Goal: Task Accomplishment & Management: Manage account settings

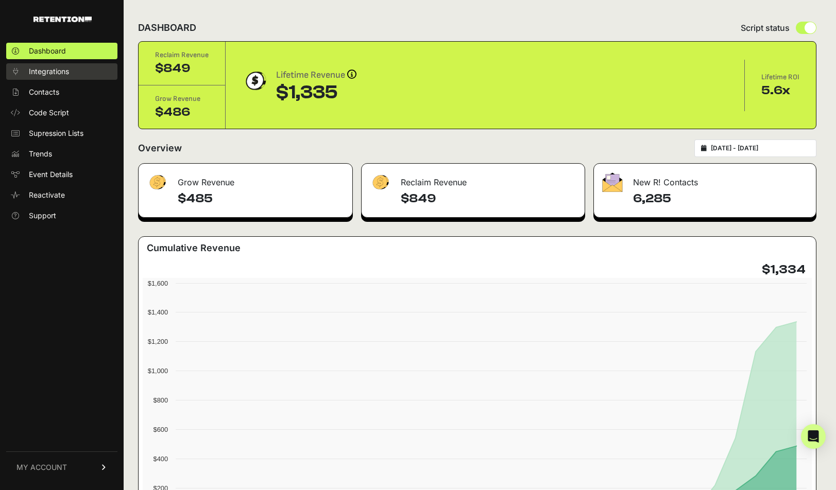
click at [36, 74] on span "Integrations" at bounding box center [49, 71] width 40 height 10
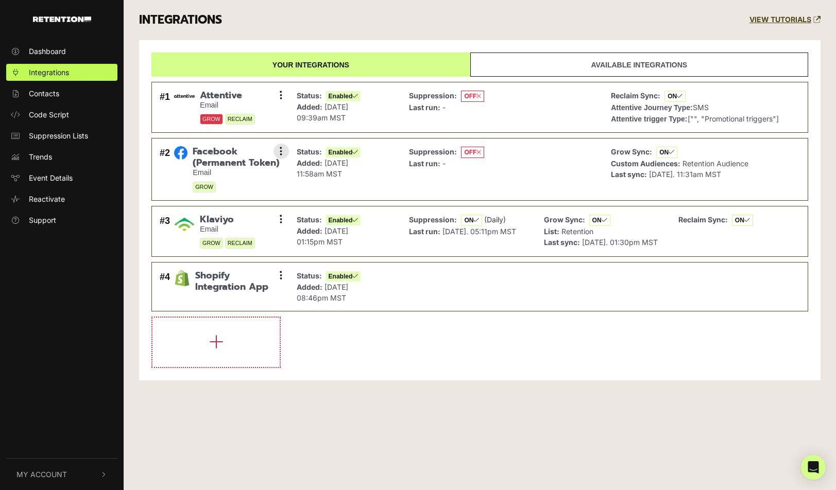
click at [210, 164] on span "Facebook (Permanent Token)" at bounding box center [237, 157] width 88 height 22
click at [279, 149] on button at bounding box center [281, 151] width 15 height 15
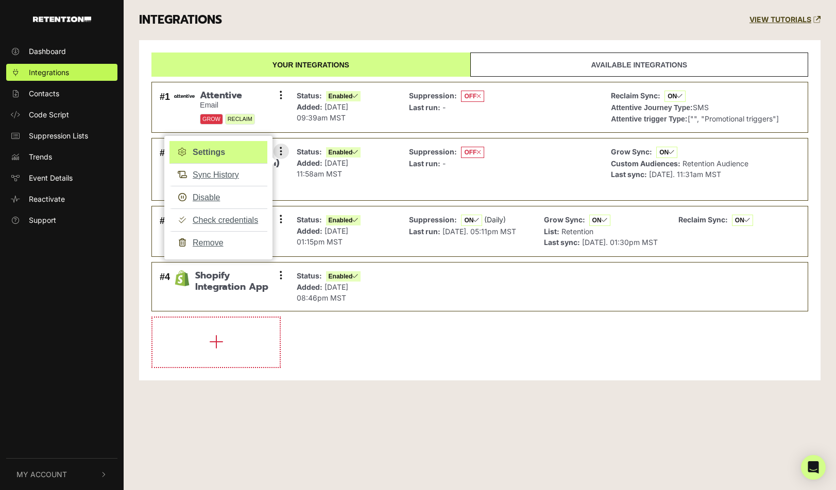
click at [226, 146] on link "Settings" at bounding box center [218, 152] width 98 height 23
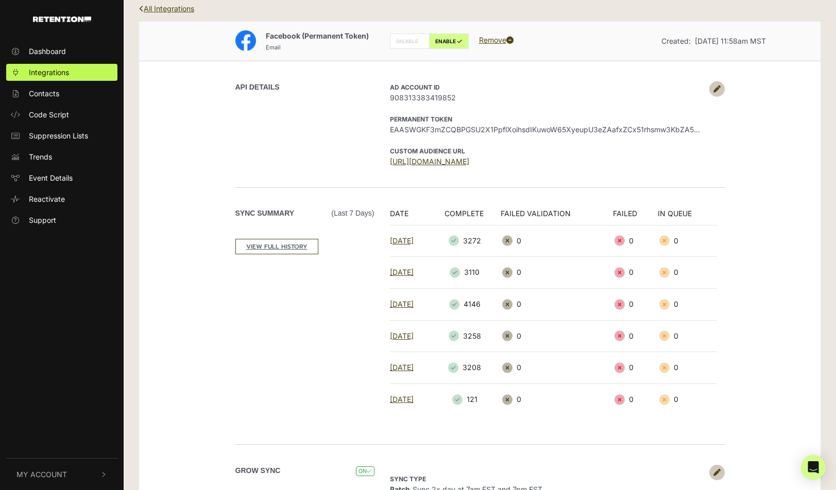
scroll to position [28, 0]
click at [435, 99] on span "908313383419852" at bounding box center [547, 99] width 314 height 11
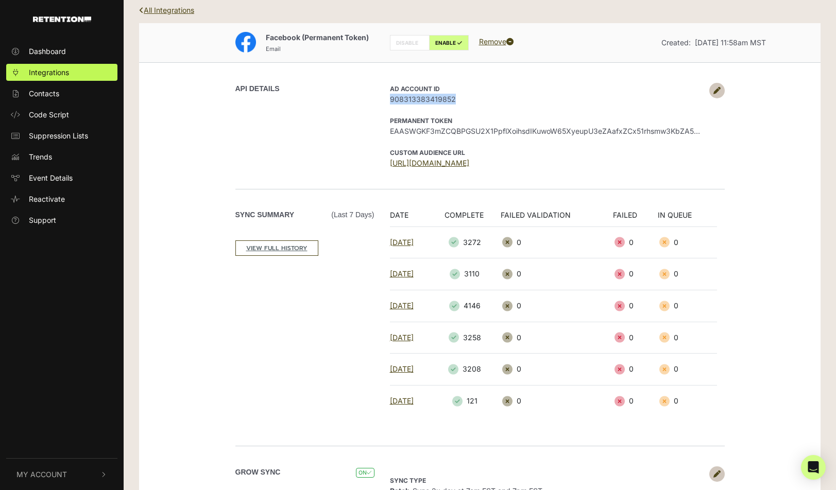
click at [435, 99] on span "908313383419852" at bounding box center [547, 99] width 314 height 11
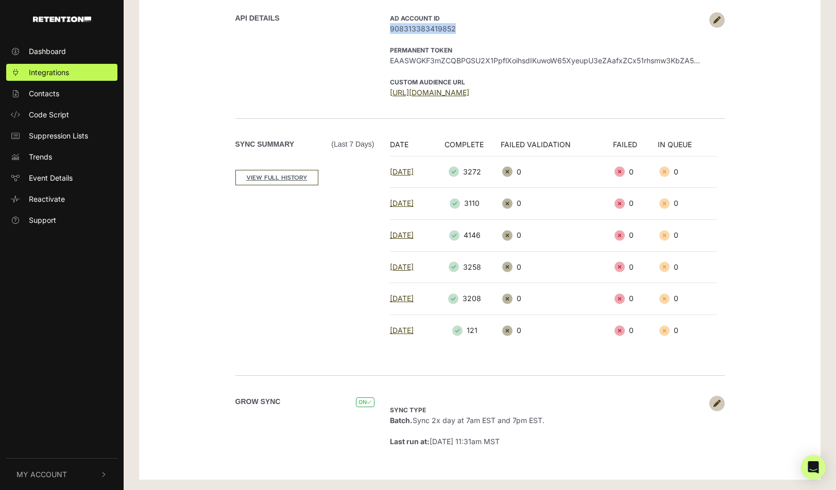
scroll to position [98, 0]
click at [273, 181] on link "VIEW FULL HISTORY" at bounding box center [276, 178] width 83 height 15
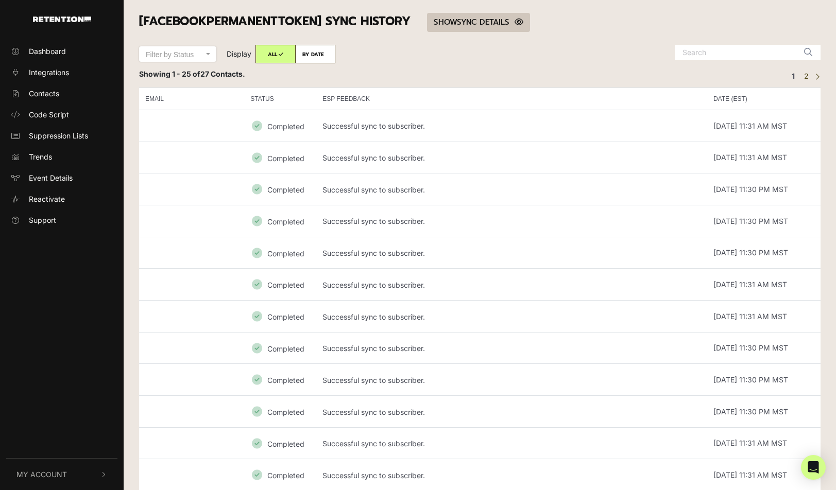
click at [477, 13] on link "SHOW HIDE SYNC DETAILS" at bounding box center [478, 22] width 103 height 19
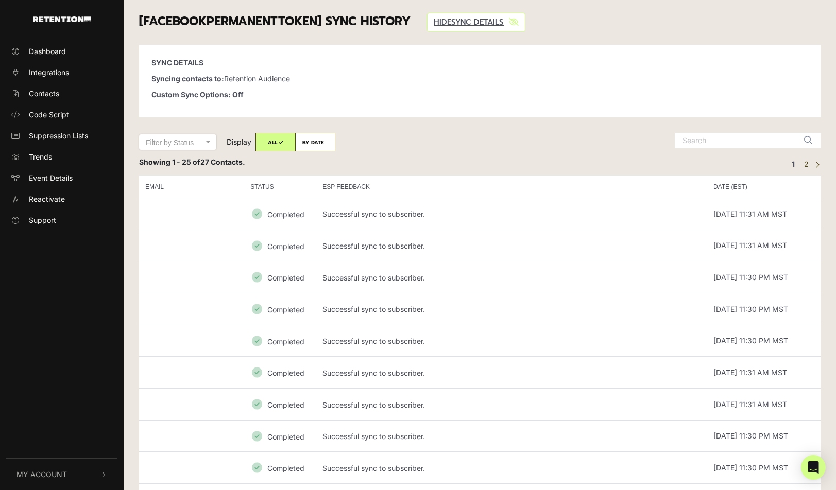
click at [242, 80] on p "Syncing contacts to: Retention Audience" at bounding box center [479, 78] width 657 height 11
drag, startPoint x: 242, startPoint y: 80, endPoint x: 270, endPoint y: 77, distance: 28.5
click at [270, 77] on p "Syncing contacts to: Retention Audience" at bounding box center [479, 78] width 657 height 11
copy p "Retention Audience"
click at [219, 82] on strong "Syncing contacts to:" at bounding box center [187, 78] width 73 height 9
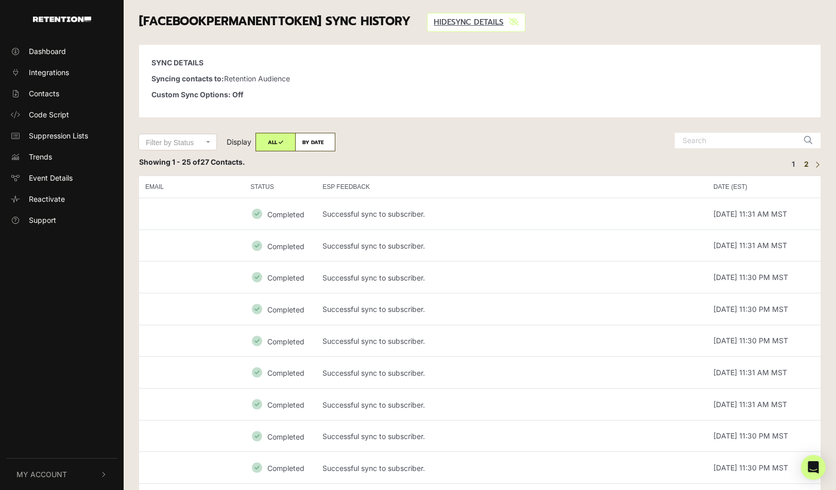
click at [808, 165] on link "2" at bounding box center [807, 164] width 12 height 12
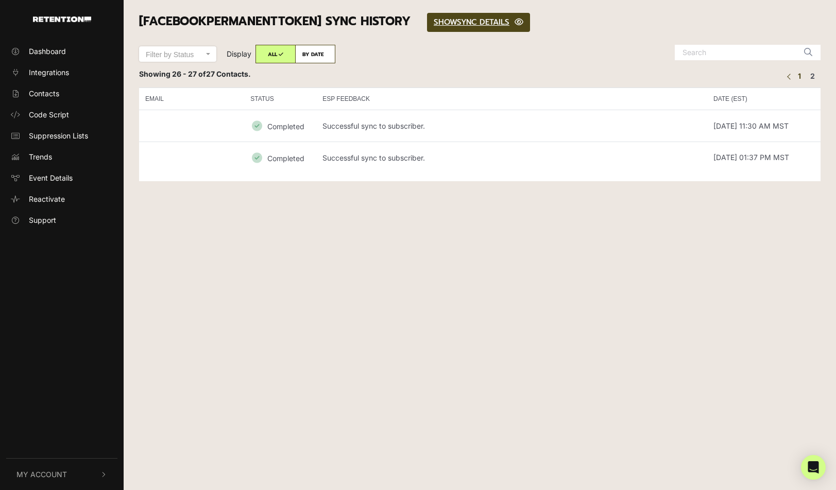
click at [797, 76] on link "1" at bounding box center [799, 76] width 10 height 12
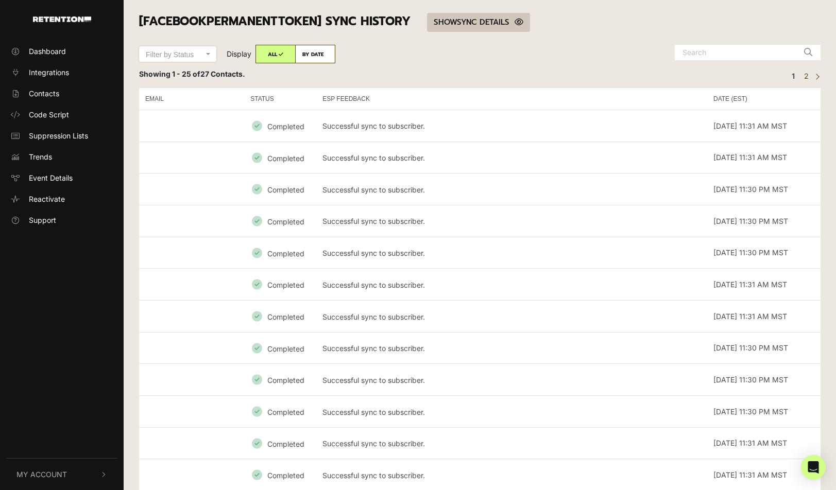
click at [482, 22] on link "SHOW HIDE SYNC DETAILS" at bounding box center [478, 22] width 103 height 19
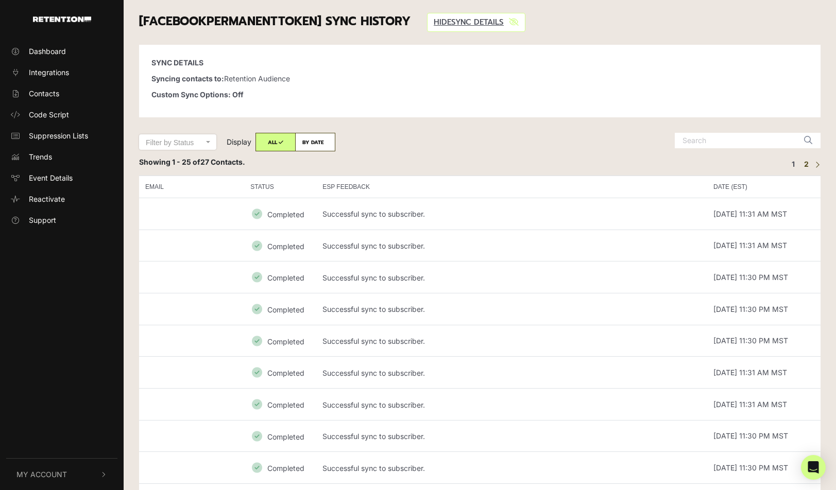
click at [807, 166] on link "2" at bounding box center [807, 164] width 12 height 12
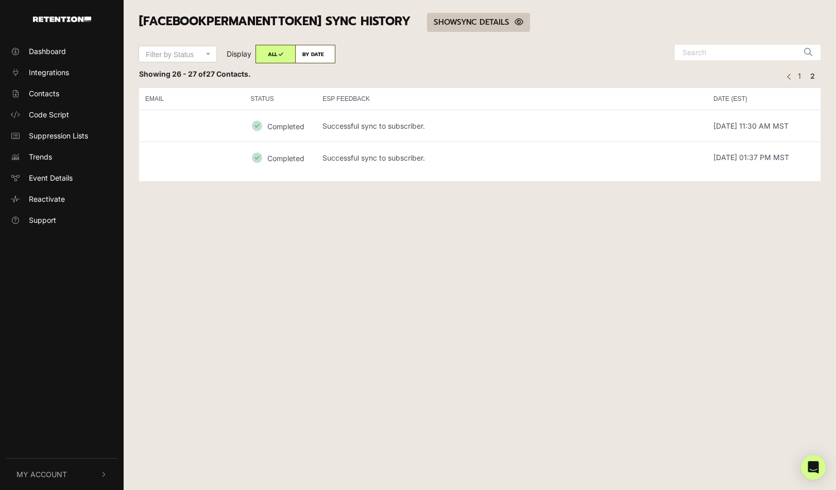
click at [468, 19] on link "SHOW HIDE SYNC DETAILS" at bounding box center [478, 22] width 103 height 19
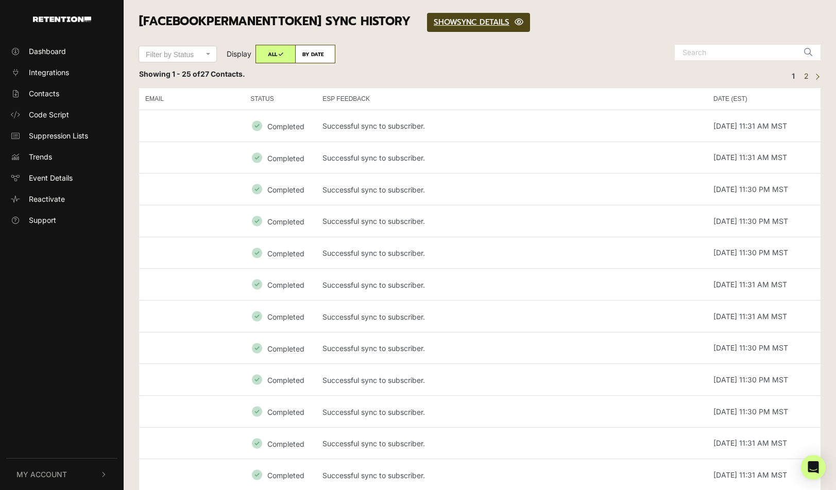
click at [476, 37] on div "[FacebookPermanentToken] SYNC HISTORY SHOW HIDE SYNC DETAILS" at bounding box center [479, 22] width 697 height 45
click at [474, 26] on link "SHOW HIDE SYNC DETAILS" at bounding box center [478, 22] width 103 height 19
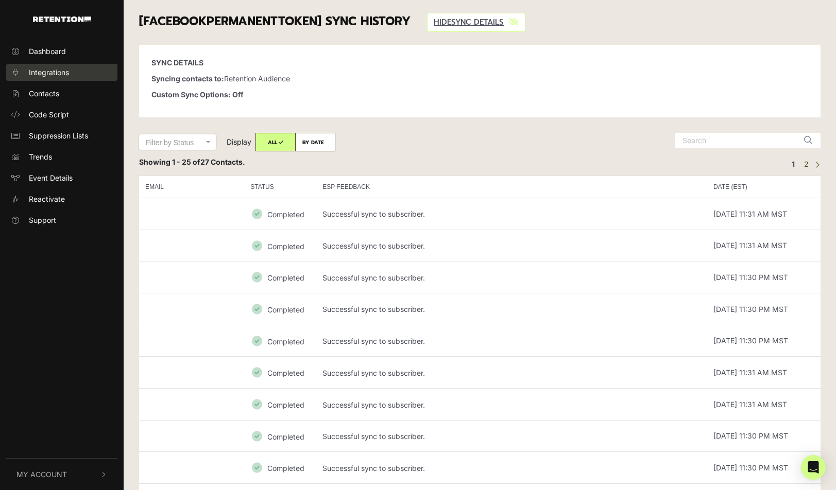
click at [63, 73] on span "Integrations" at bounding box center [49, 72] width 40 height 11
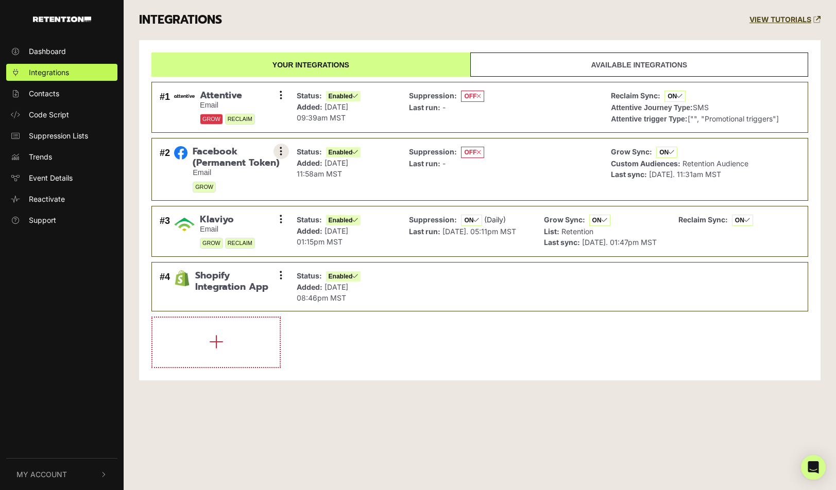
click at [285, 149] on button at bounding box center [281, 151] width 15 height 15
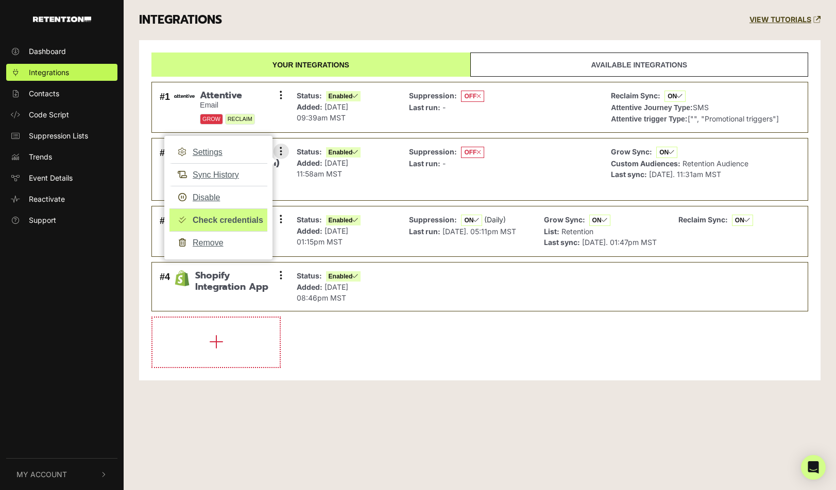
click at [250, 222] on link "Check credentials" at bounding box center [218, 220] width 98 height 23
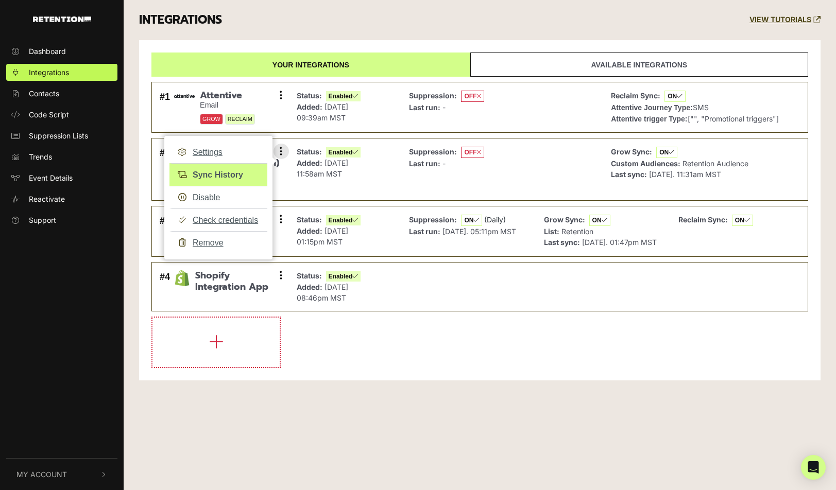
click at [226, 175] on link "Sync History" at bounding box center [218, 174] width 98 height 23
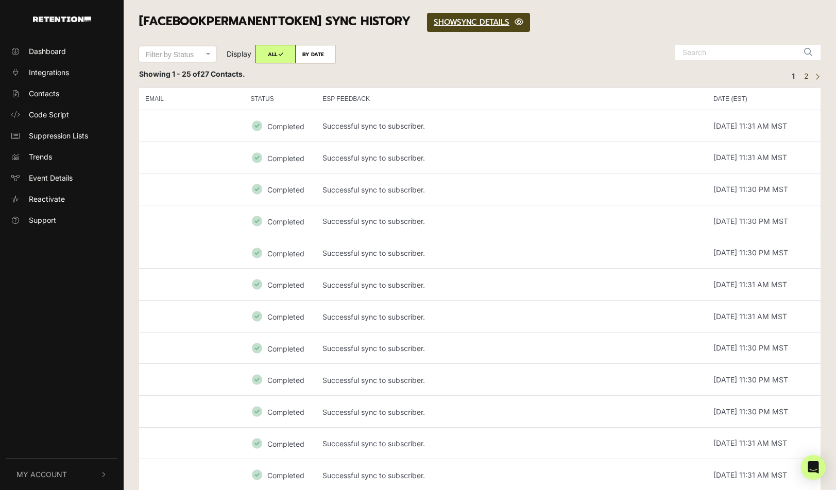
click at [316, 79] on div "Showing 1 - 25 of 27 Contacts. ← Previous 1 2 Next →" at bounding box center [479, 76] width 697 height 15
click at [313, 63] on div "Filter by Status Completed Failed Filter by Status Display ALL BY DATE August 2…" at bounding box center [334, 57] width 406 height 24
click at [312, 50] on label "BY DATE" at bounding box center [315, 54] width 40 height 19
radio input "true"
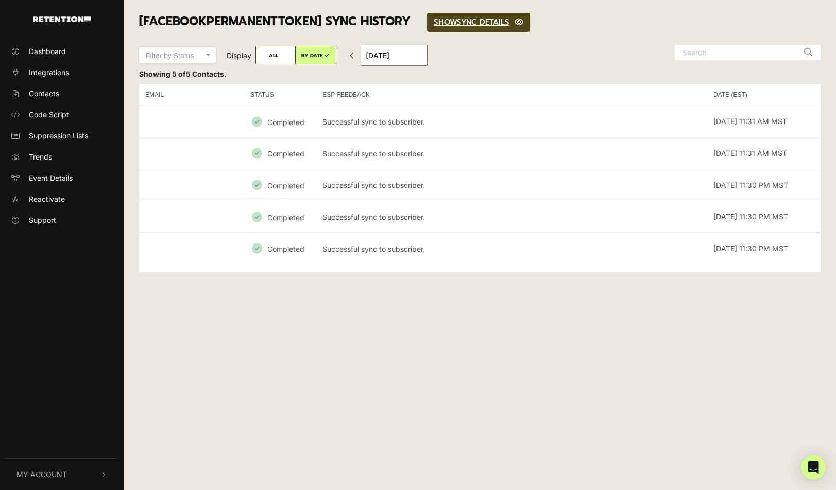
click at [258, 60] on label "ALL" at bounding box center [276, 55] width 40 height 19
radio input "true"
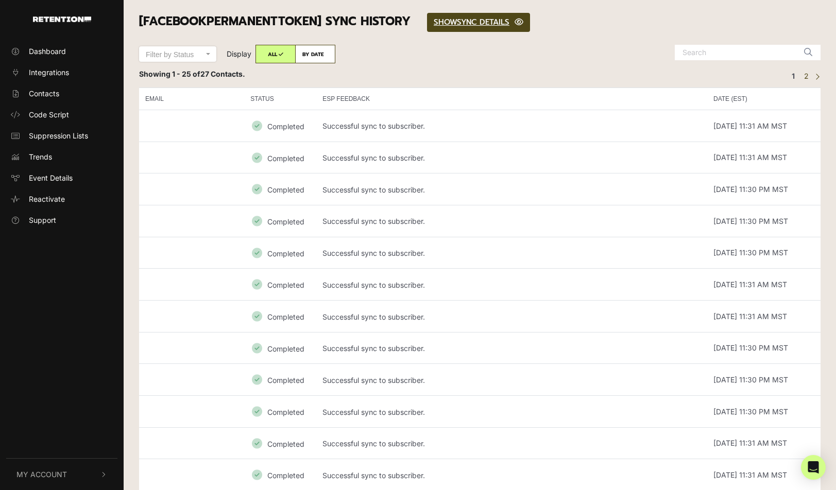
click at [286, 126] on small "Completed" at bounding box center [285, 126] width 37 height 9
click at [227, 135] on td at bounding box center [191, 126] width 105 height 32
click at [625, 125] on td "Successful sync to subscriber." at bounding box center [511, 126] width 391 height 32
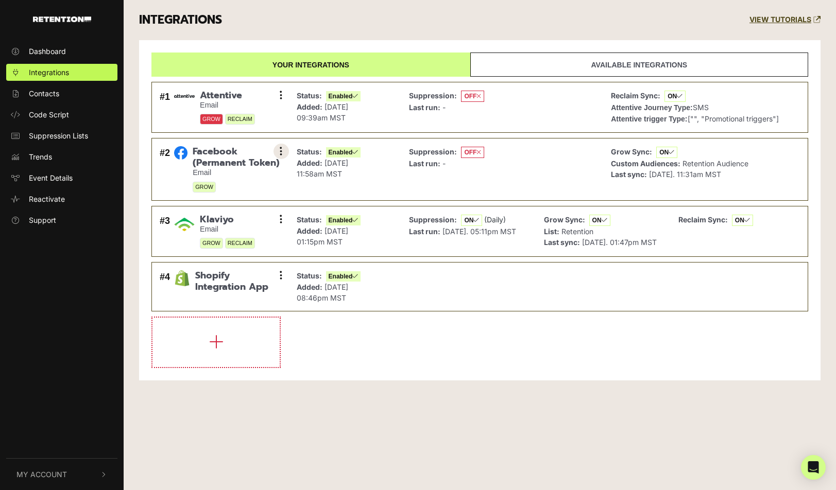
click at [285, 147] on button at bounding box center [281, 151] width 15 height 15
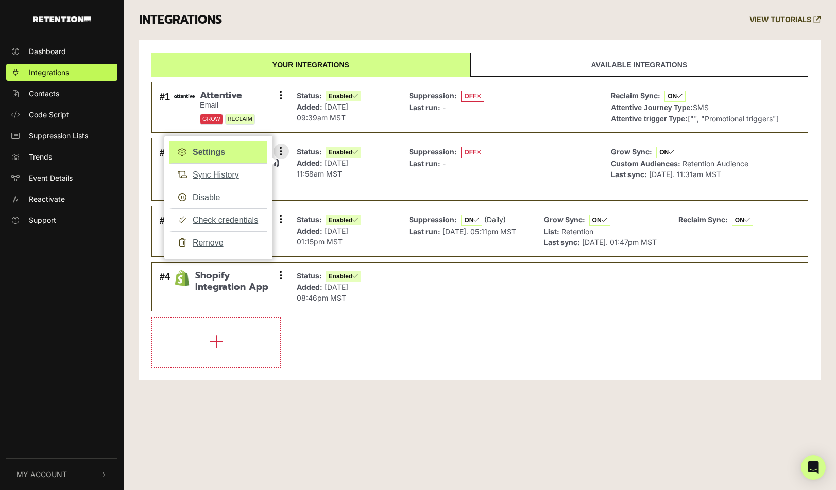
click at [242, 153] on link "Settings" at bounding box center [218, 152] width 98 height 23
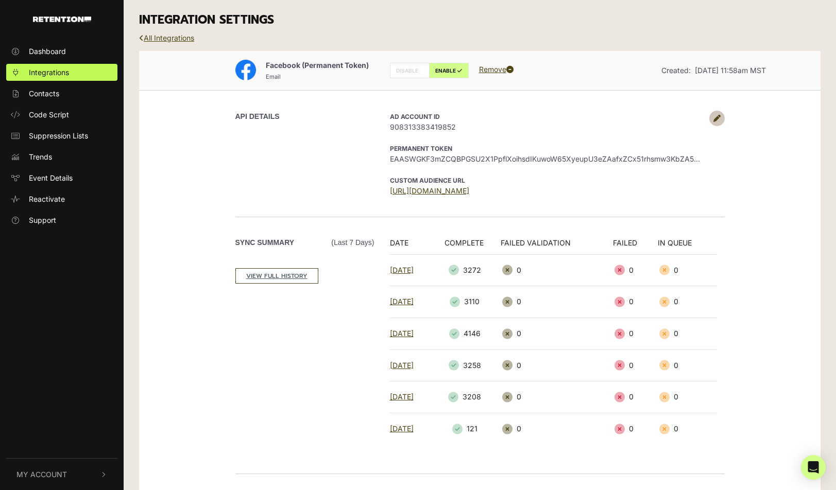
click at [717, 117] on icon at bounding box center [717, 118] width 7 height 7
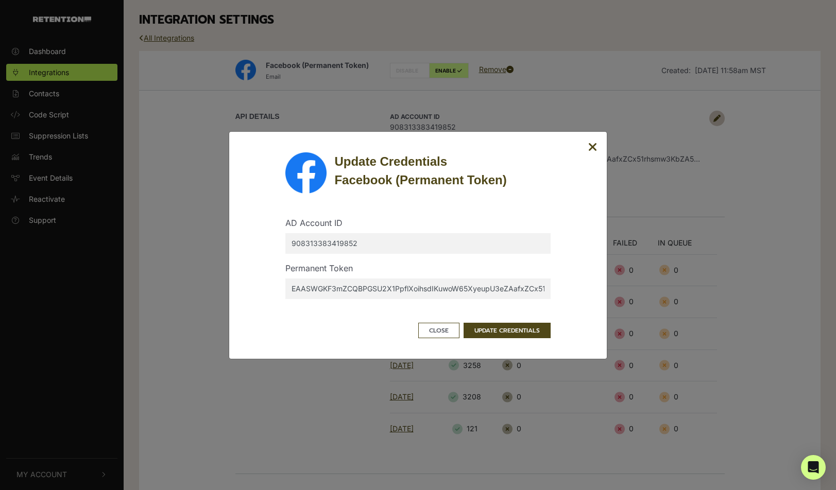
click at [594, 148] on icon "Close" at bounding box center [592, 147] width 9 height 12
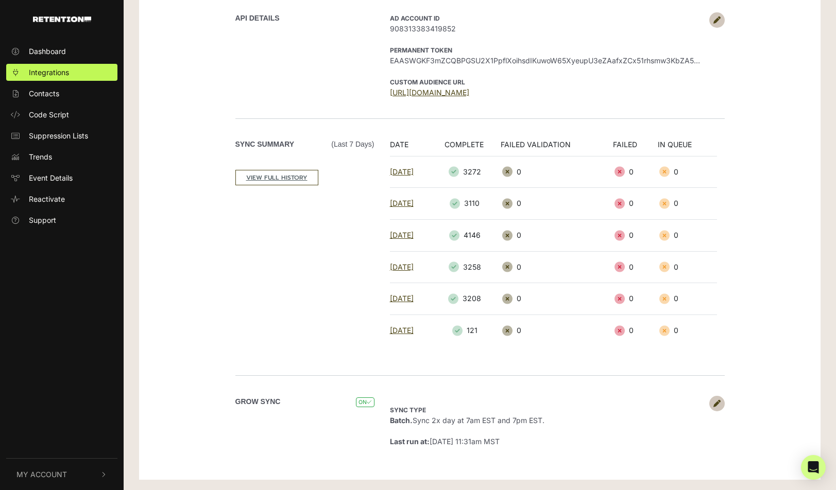
scroll to position [98, 0]
click at [287, 181] on link "VIEW FULL HISTORY" at bounding box center [276, 178] width 83 height 15
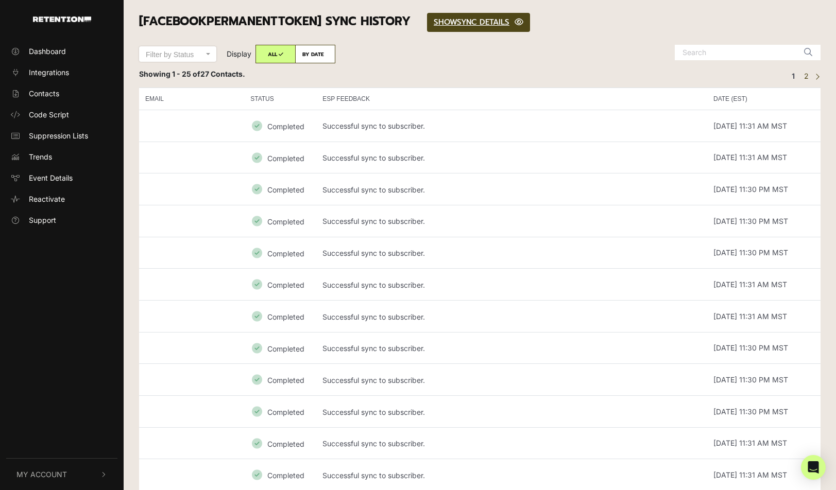
click at [312, 48] on label "BY DATE" at bounding box center [315, 54] width 40 height 19
radio input "true"
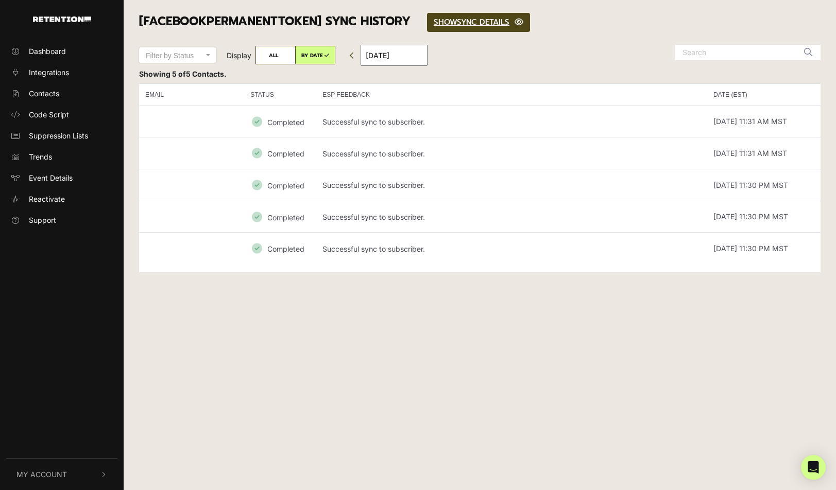
click at [354, 53] on icon at bounding box center [352, 55] width 5 height 7
click at [297, 52] on label "BY DATE" at bounding box center [315, 55] width 40 height 19
radio input "true"
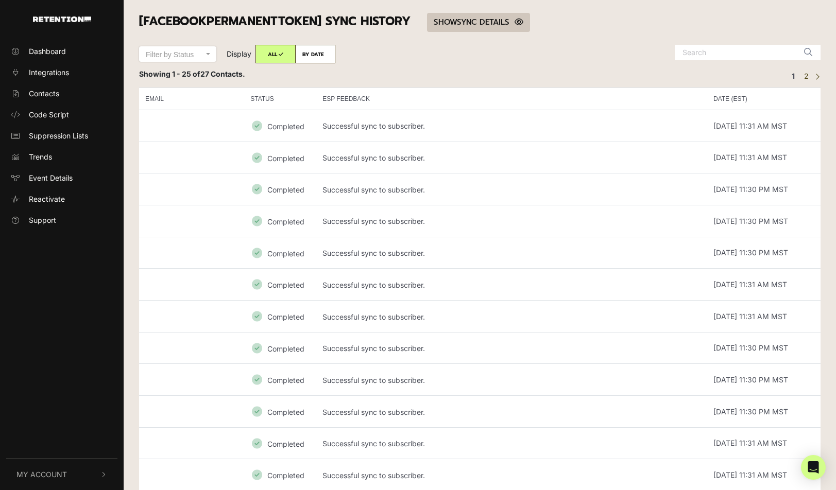
click at [485, 24] on link "SHOW HIDE SYNC DETAILS" at bounding box center [478, 22] width 103 height 19
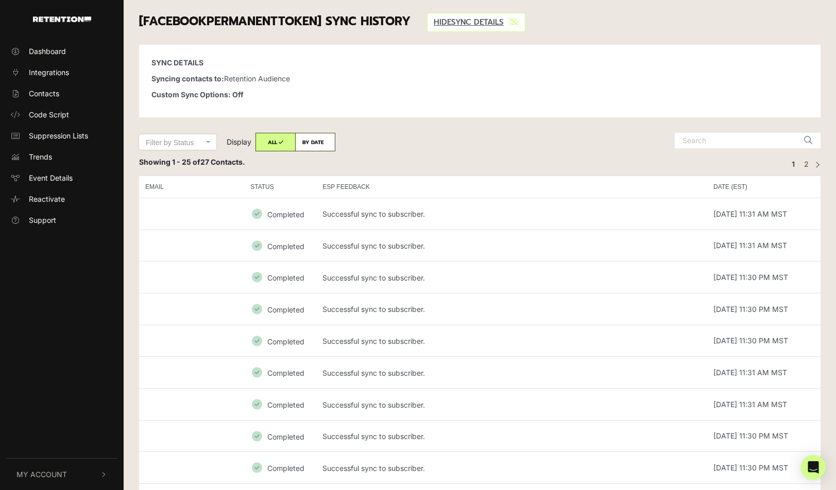
click at [276, 77] on p "Syncing contacts to: Retention Audience" at bounding box center [479, 78] width 657 height 11
drag, startPoint x: 276, startPoint y: 77, endPoint x: 237, endPoint y: 82, distance: 39.4
click at [237, 82] on p "Syncing contacts to: Retention Audience" at bounding box center [479, 78] width 657 height 11
copy p "Retention Audience"
click at [54, 71] on span "Integrations" at bounding box center [49, 72] width 40 height 11
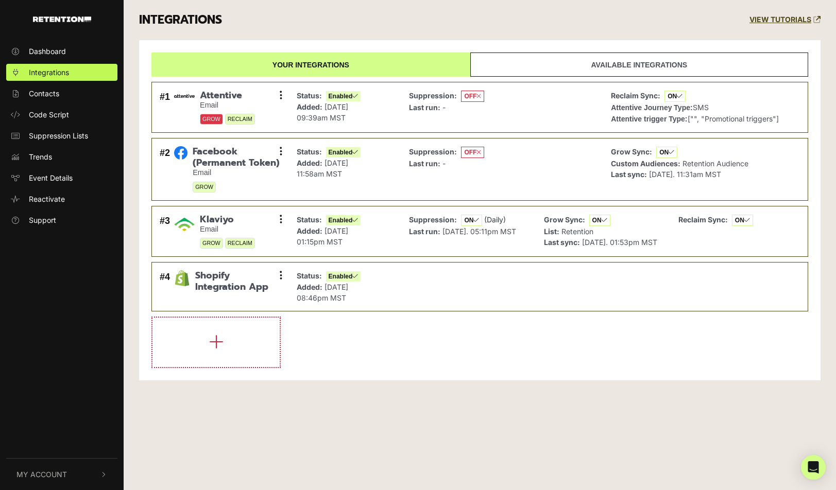
click at [642, 62] on link "Available integrations" at bounding box center [639, 65] width 338 height 24
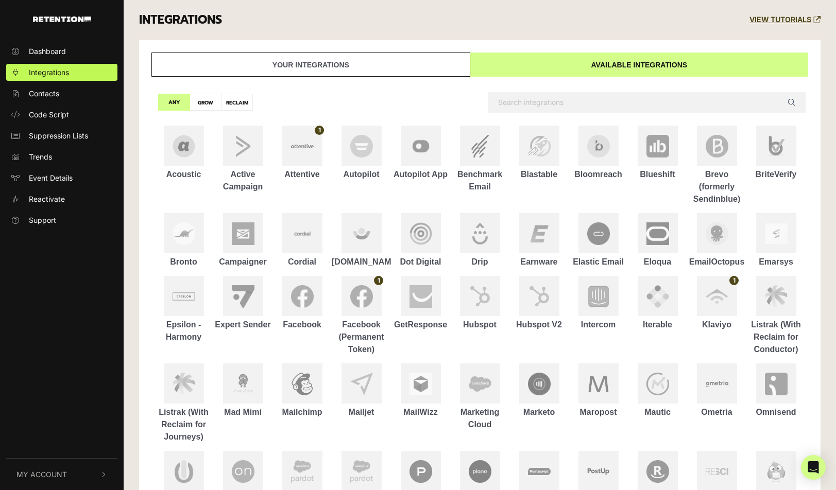
click at [309, 61] on link "Your integrations" at bounding box center [310, 65] width 319 height 24
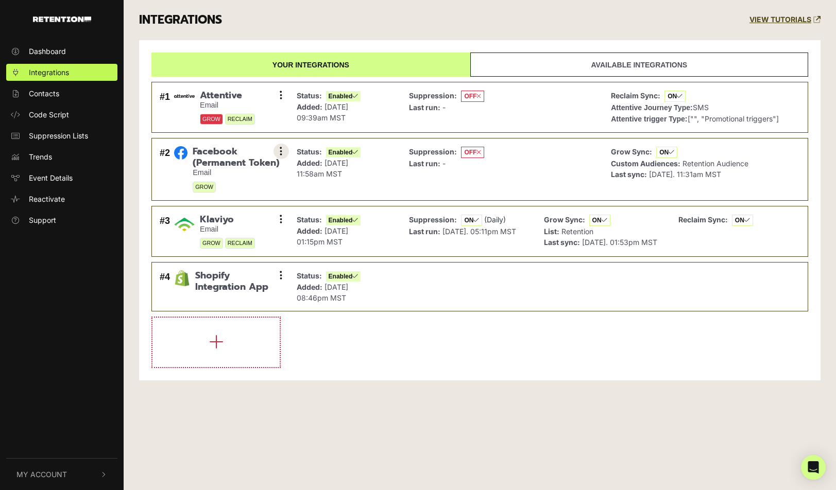
click at [277, 154] on button at bounding box center [281, 151] width 15 height 15
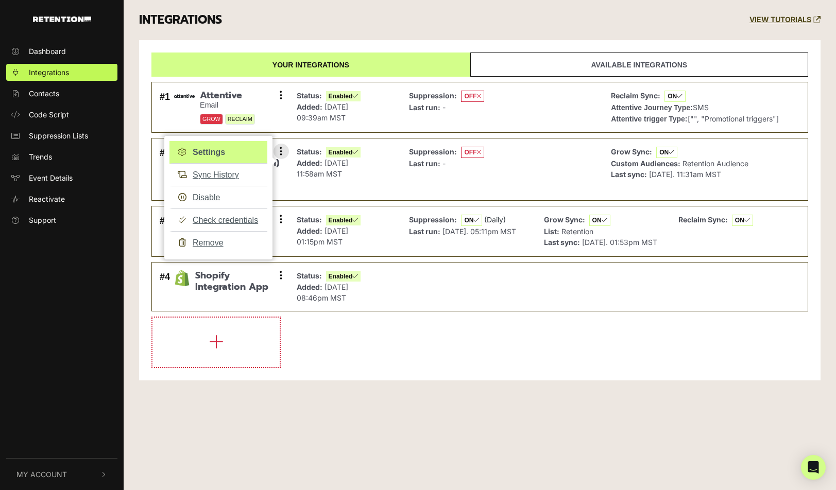
click at [215, 146] on link "Settings" at bounding box center [218, 152] width 98 height 23
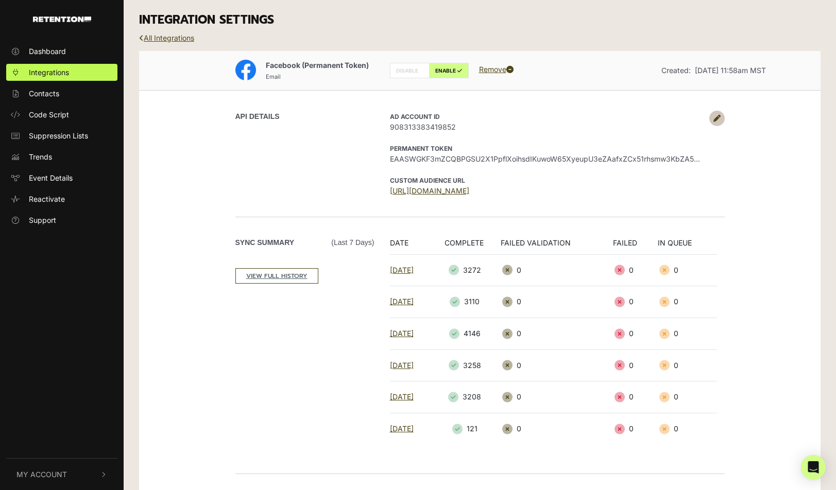
click at [718, 114] on link at bounding box center [716, 118] width 15 height 15
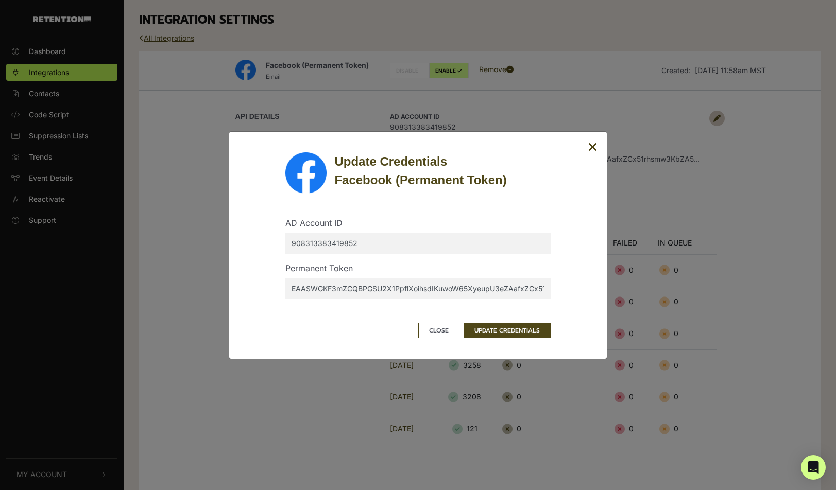
click at [486, 291] on input "EAASWGKF3mZCQBPGSU2X1PpflXoihsdIKuwoW65XyeupU3eZAafxZCx51rhsmw3KbZA5HMZAV0zoCQw…" at bounding box center [417, 289] width 265 height 21
click at [473, 284] on input "EAASWGKF3mZCQBPGSU2X1PpflXoihsdIKuwoW65XyeupU3eZAafxZCx51rhsmw3KbZA5HMZAV0zoCQw…" at bounding box center [417, 289] width 265 height 21
